Goal: Information Seeking & Learning: Understand process/instructions

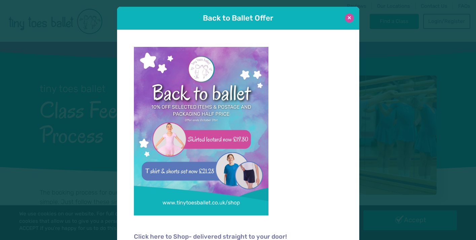
click at [350, 18] on button at bounding box center [349, 17] width 9 height 9
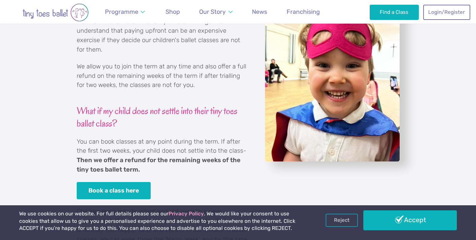
scroll to position [294, 0]
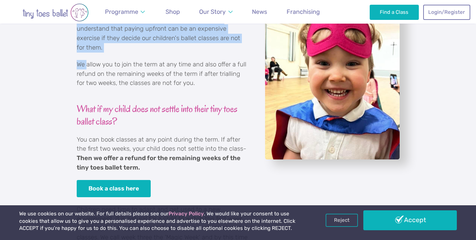
drag, startPoint x: 75, startPoint y: 56, endPoint x: 87, endPoint y: 56, distance: 11.4
click at [87, 56] on div "Trial two children's ballet classes We know that children like to try different…" at bounding box center [238, 126] width 476 height 342
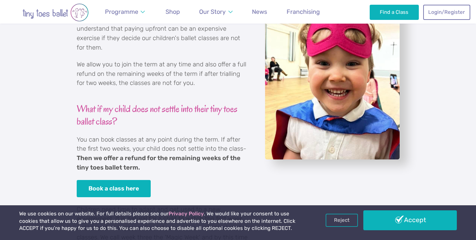
click at [107, 63] on p "We allow you to join the term at any time and also offer a full refund on the r…" at bounding box center [163, 74] width 172 height 28
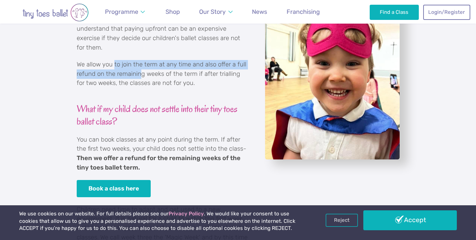
drag, startPoint x: 114, startPoint y: 55, endPoint x: 140, endPoint y: 62, distance: 26.7
click at [140, 62] on p "We allow you to join the term at any time and also offer a full refund on the r…" at bounding box center [163, 74] width 172 height 28
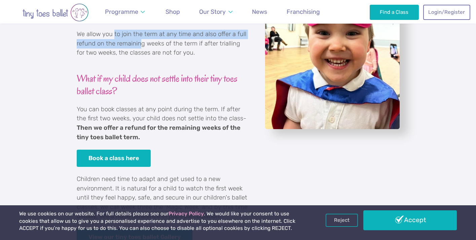
scroll to position [328, 0]
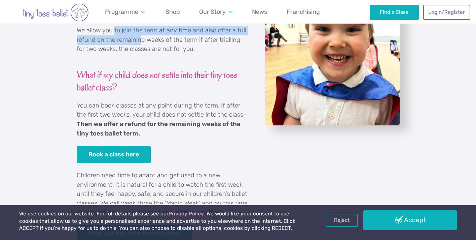
drag, startPoint x: 219, startPoint y: 101, endPoint x: 242, endPoint y: 125, distance: 33.3
click at [242, 125] on p "You can book classes at any point during the term. If after the first two weeks…" at bounding box center [163, 119] width 172 height 37
copy p "If after the first two weeks, your child does not settle into the class- Then w…"
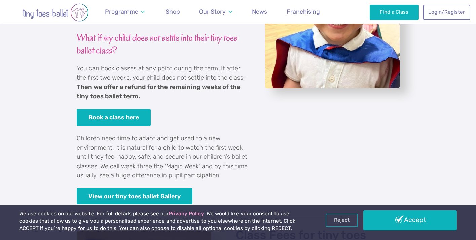
scroll to position [384, 0]
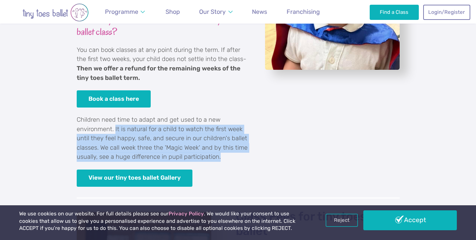
drag, startPoint x: 115, startPoint y: 120, endPoint x: 222, endPoint y: 148, distance: 110.7
click at [222, 148] on p "Children need time to adapt and get used to a new environment. It is natural fo…" at bounding box center [163, 138] width 172 height 46
copy p "It is natural for a child to watch the first week until they feel happy, safe, …"
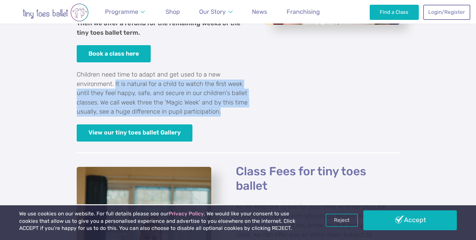
scroll to position [419, 0]
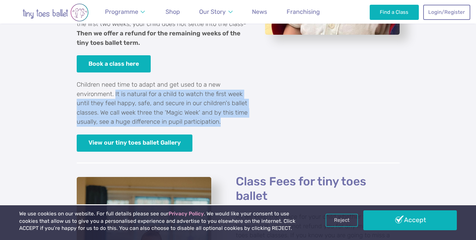
copy p "It is natural for a child to watch the first week until they feel happy, safe, …"
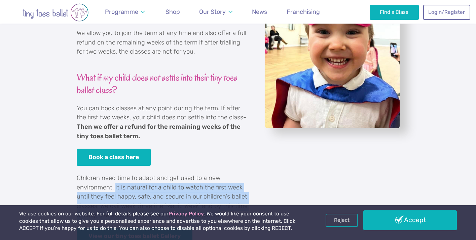
scroll to position [324, 0]
